Goal: Task Accomplishment & Management: Complete application form

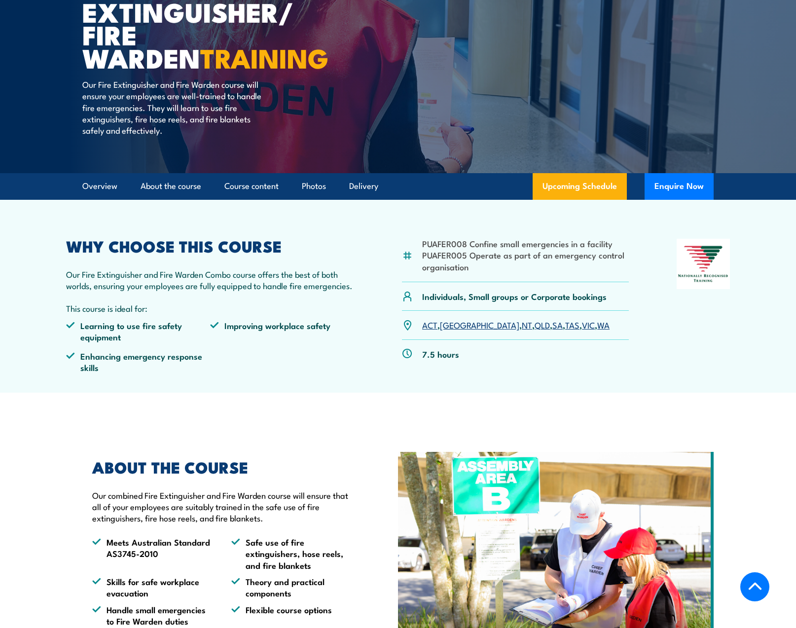
scroll to position [117, 0]
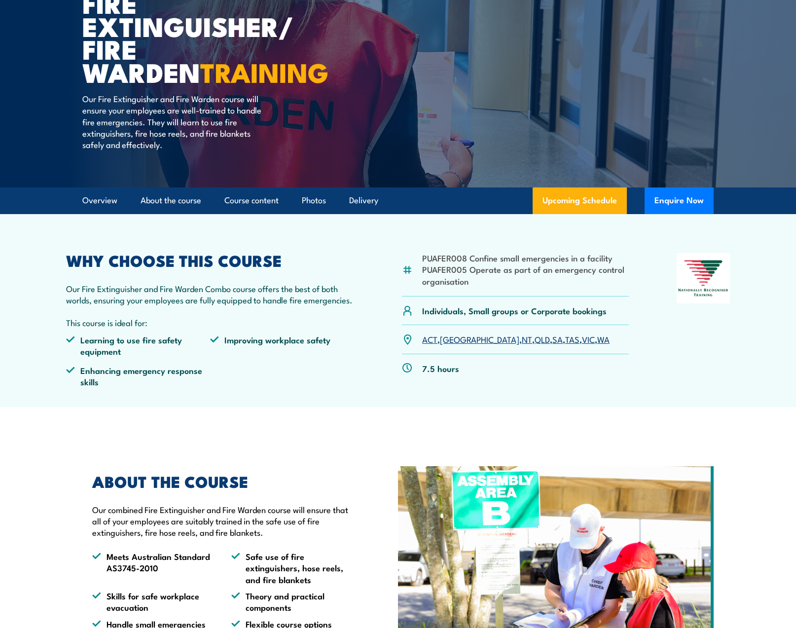
click at [522, 339] on link "NT" at bounding box center [527, 339] width 10 height 12
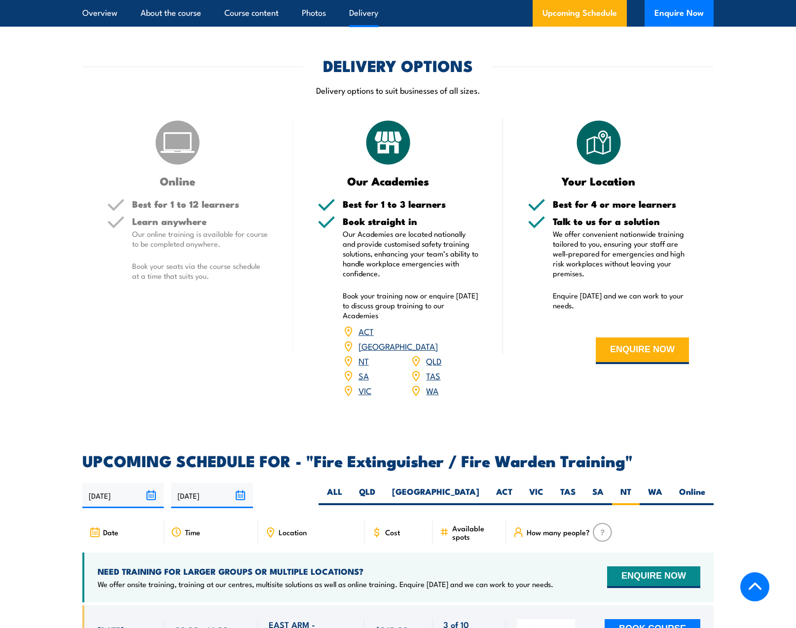
scroll to position [1175, 0]
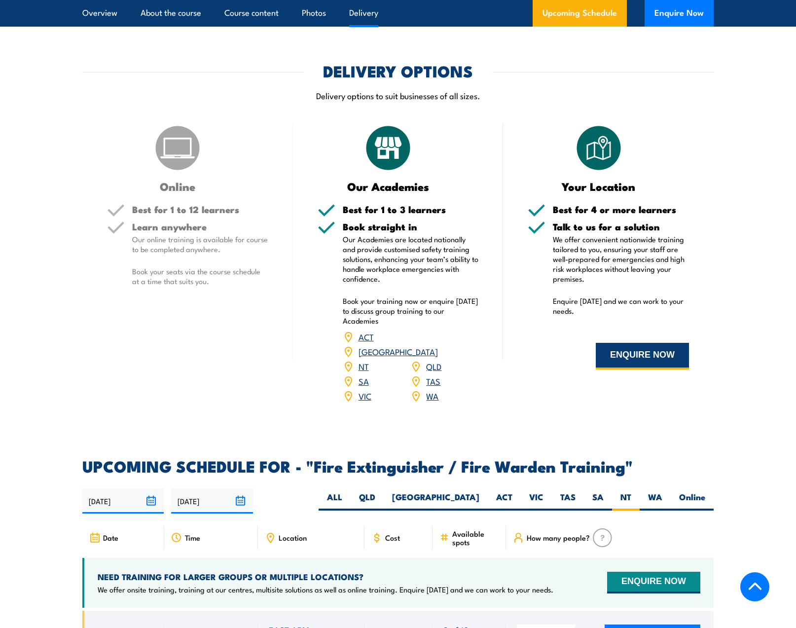
click at [642, 351] on button "ENQUIRE NOW" at bounding box center [642, 356] width 93 height 27
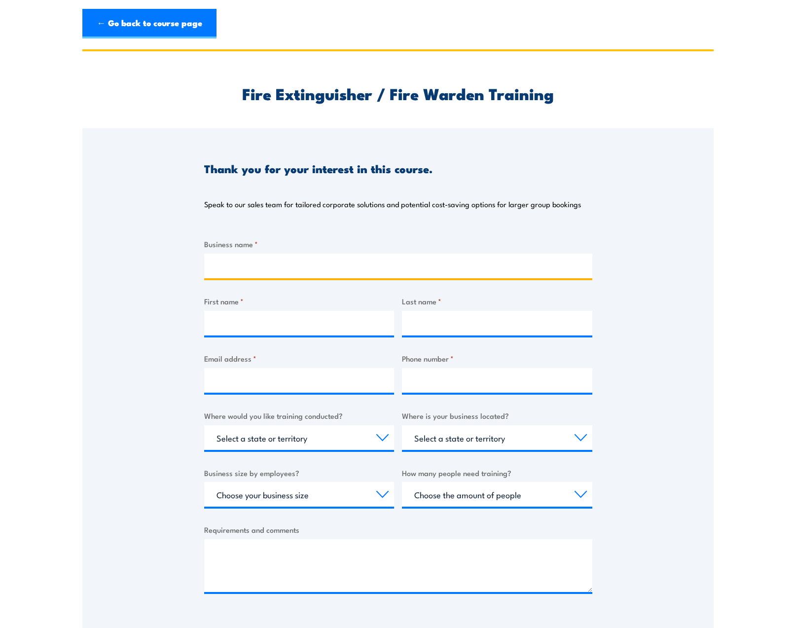
click at [241, 267] on input "Business name *" at bounding box center [398, 265] width 388 height 25
click at [221, 265] on input "powerwater" at bounding box center [398, 265] width 388 height 25
type input "Powerwater"
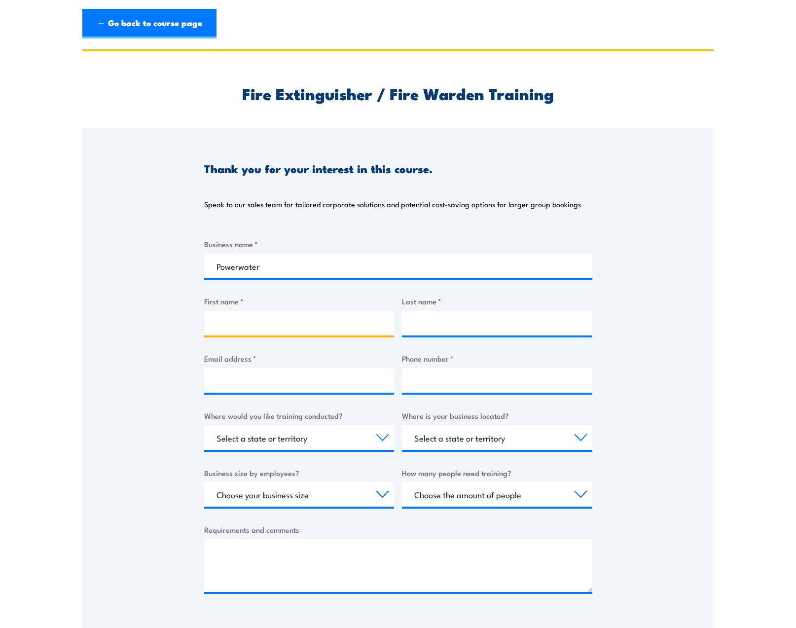
click at [241, 322] on input "First name *" at bounding box center [299, 323] width 190 height 25
type input "Ayse"
click at [446, 317] on input "Last name *" at bounding box center [497, 323] width 190 height 25
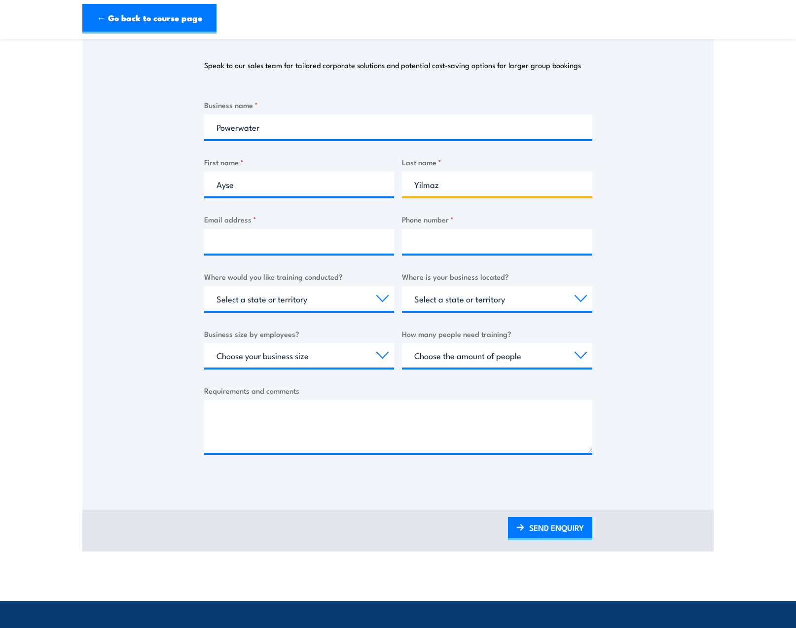
scroll to position [148, 0]
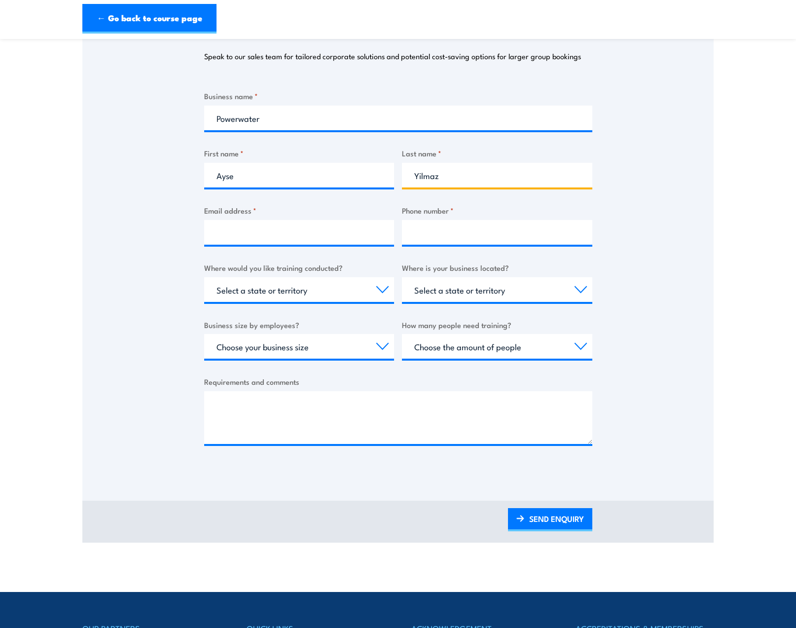
type input "Yilmaz"
click at [270, 233] on input "Email address *" at bounding box center [299, 232] width 190 height 25
type input "Ayse.Yilmaz@powerwater.com.au"
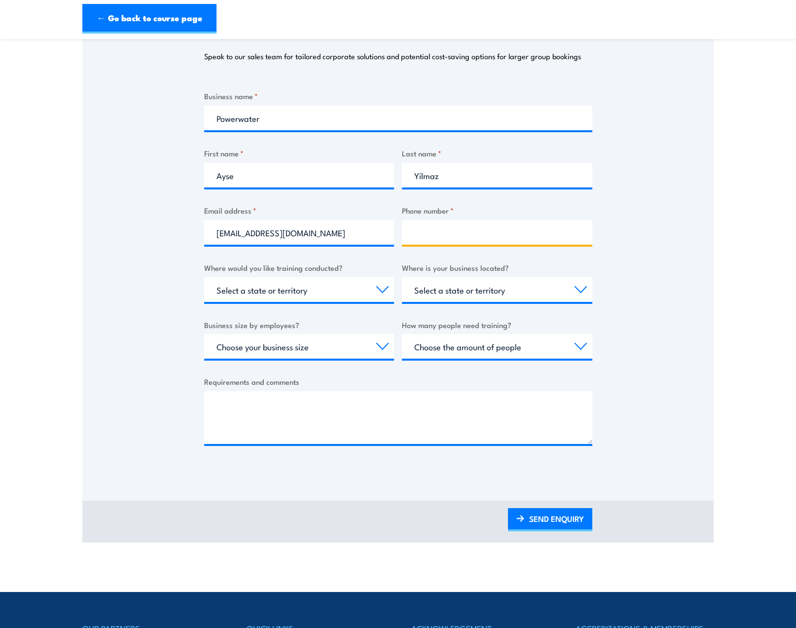
click at [453, 231] on input "Phone number *" at bounding box center [497, 232] width 190 height 25
type input "0401114999"
click at [359, 284] on select "Select a state or territory Nationally - multiple locations QLD NSW VIC SA ACT …" at bounding box center [299, 289] width 190 height 25
select select "NT"
click at [204, 277] on select "Select a state or territory Nationally - multiple locations QLD NSW VIC SA ACT …" at bounding box center [299, 289] width 190 height 25
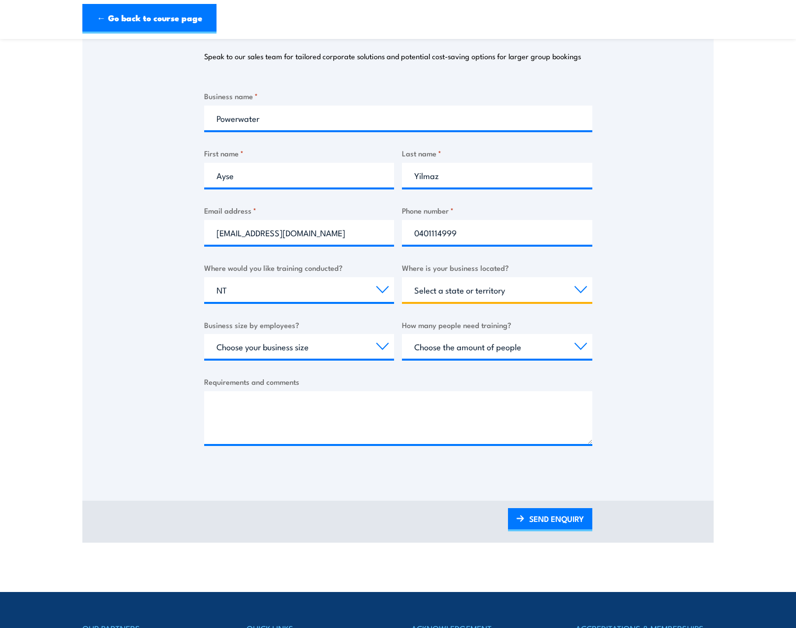
click at [490, 292] on select "Select a state or territory QLD NSW VIC SA ACT WA TAS NT" at bounding box center [497, 289] width 190 height 25
select select "NT"
click at [402, 277] on select "Select a state or territory QLD NSW VIC SA ACT WA TAS NT" at bounding box center [497, 289] width 190 height 25
click at [313, 345] on select "Choose your business size 1 to 19 20 to 199 200+" at bounding box center [299, 346] width 190 height 25
click at [444, 346] on select "Choose the amount of people 1 to 4 5 to 19 20+" at bounding box center [497, 346] width 190 height 25
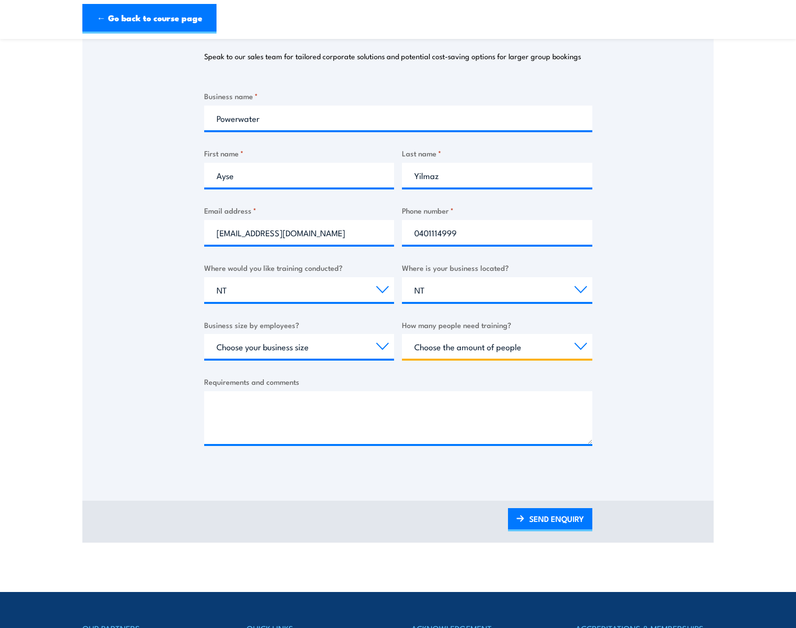
select select "1 to 4"
click at [402, 334] on select "Choose the amount of people 1 to 4 5 to 19 20+" at bounding box center [497, 346] width 190 height 25
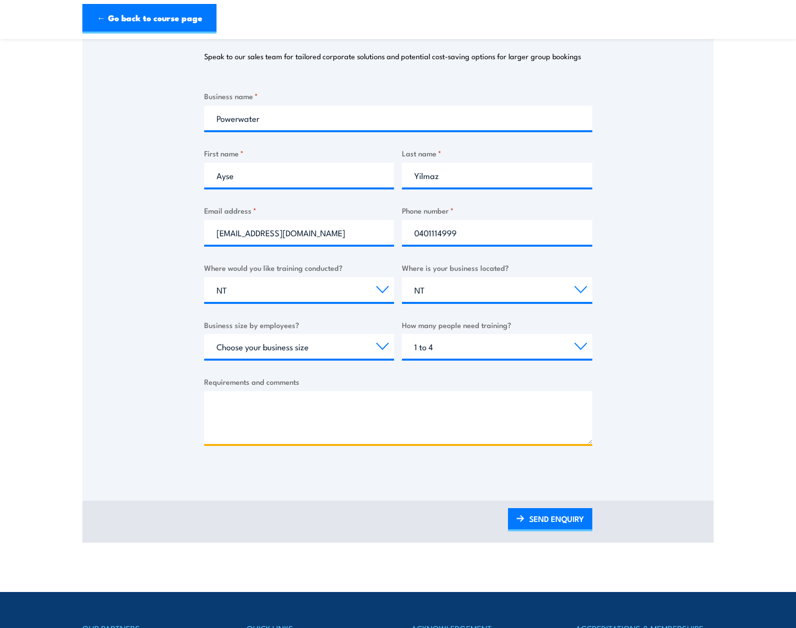
click at [244, 405] on textarea "Requirements and comments" at bounding box center [398, 417] width 388 height 53
click at [539, 403] on textarea "Is someone please able to email me the quotation so that i can raise the purcha…" at bounding box center [398, 417] width 388 height 53
click at [321, 429] on textarea "Is someone please able to email me the quotation so that i can raise the purcha…" at bounding box center [398, 417] width 388 height 53
click at [225, 427] on textarea "Is someone please able to email me the quotation so that i can raise the purcha…" at bounding box center [398, 417] width 388 height 53
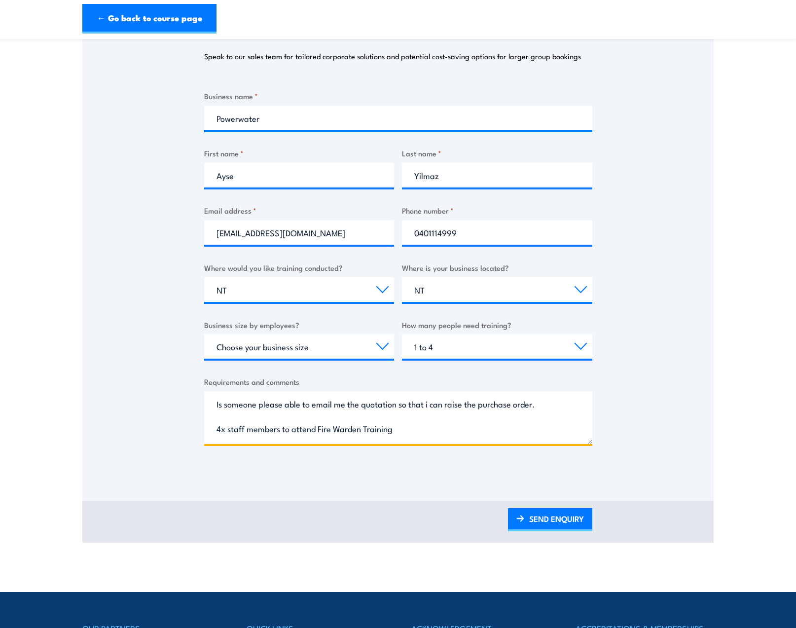
click at [417, 431] on textarea "Is someone please able to email me the quotation so that i can raise the purcha…" at bounding box center [398, 417] width 388 height 53
type textarea "Is someone please able to email me the quotation so that i can raise the purcha…"
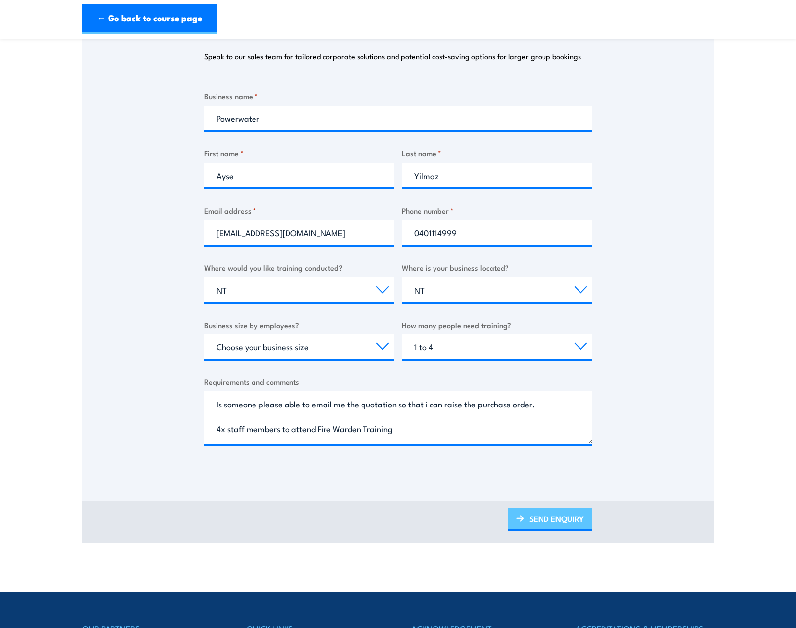
click at [550, 518] on link "SEND ENQUIRY" at bounding box center [550, 519] width 84 height 23
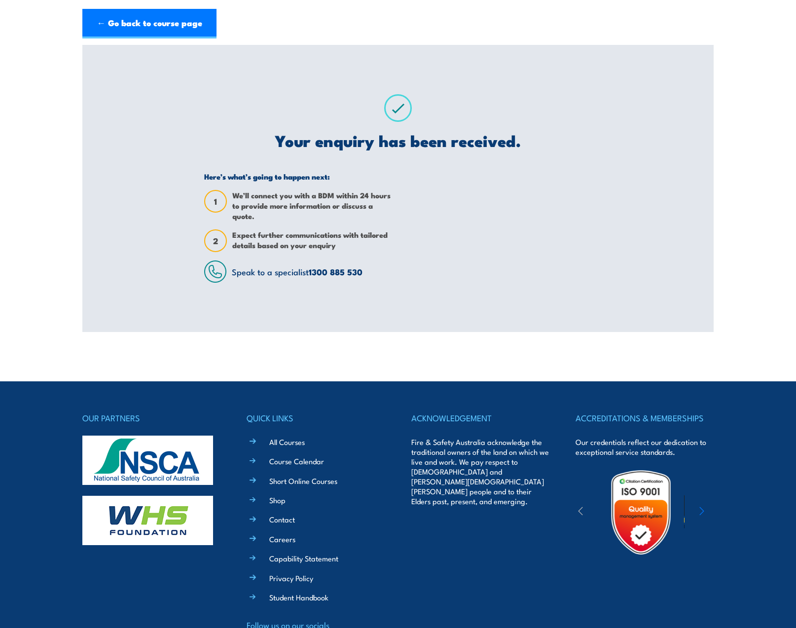
scroll to position [0, 0]
